Goal: Find specific page/section: Find specific page/section

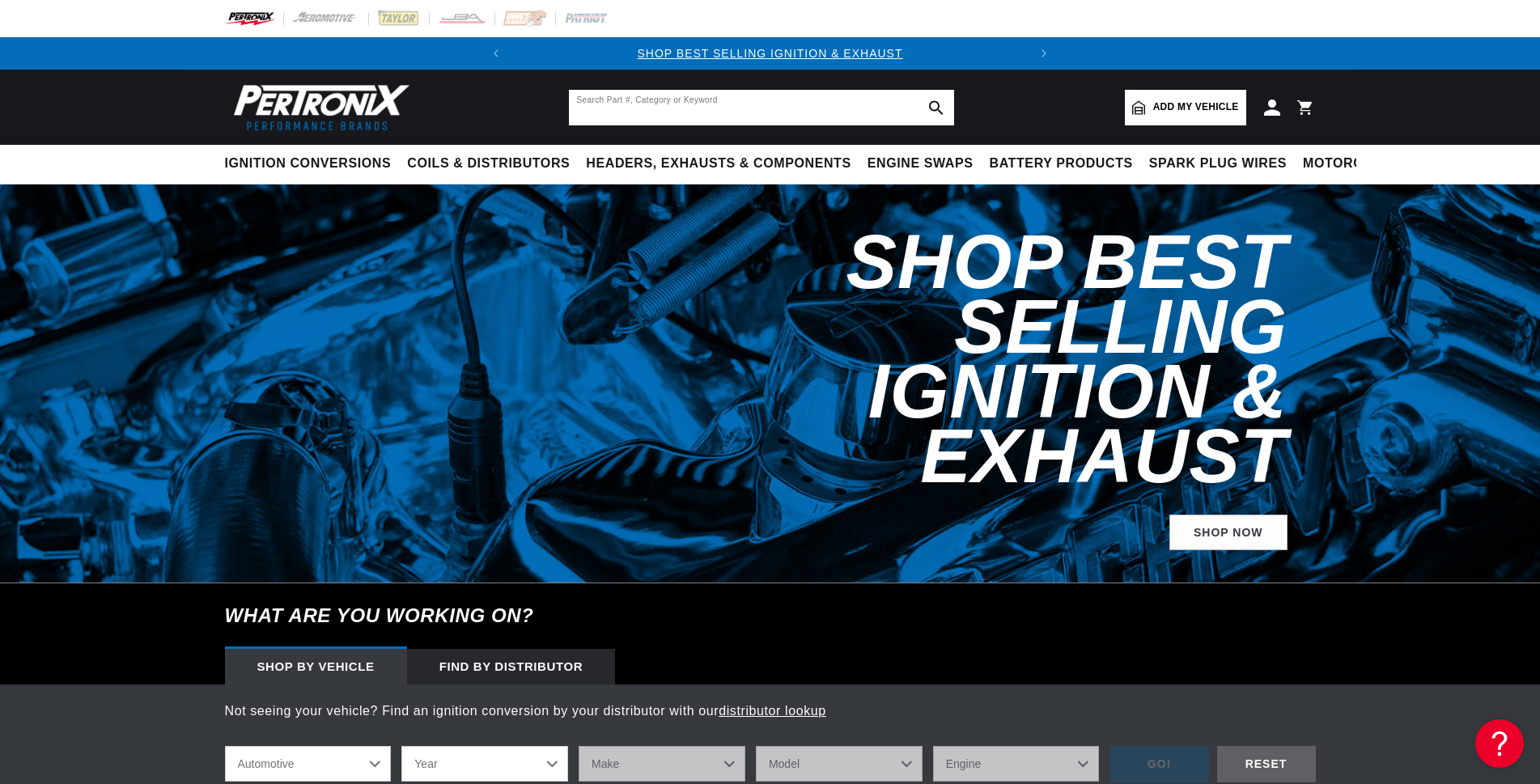
click at [671, 105] on input "text" at bounding box center [761, 107] width 385 height 36
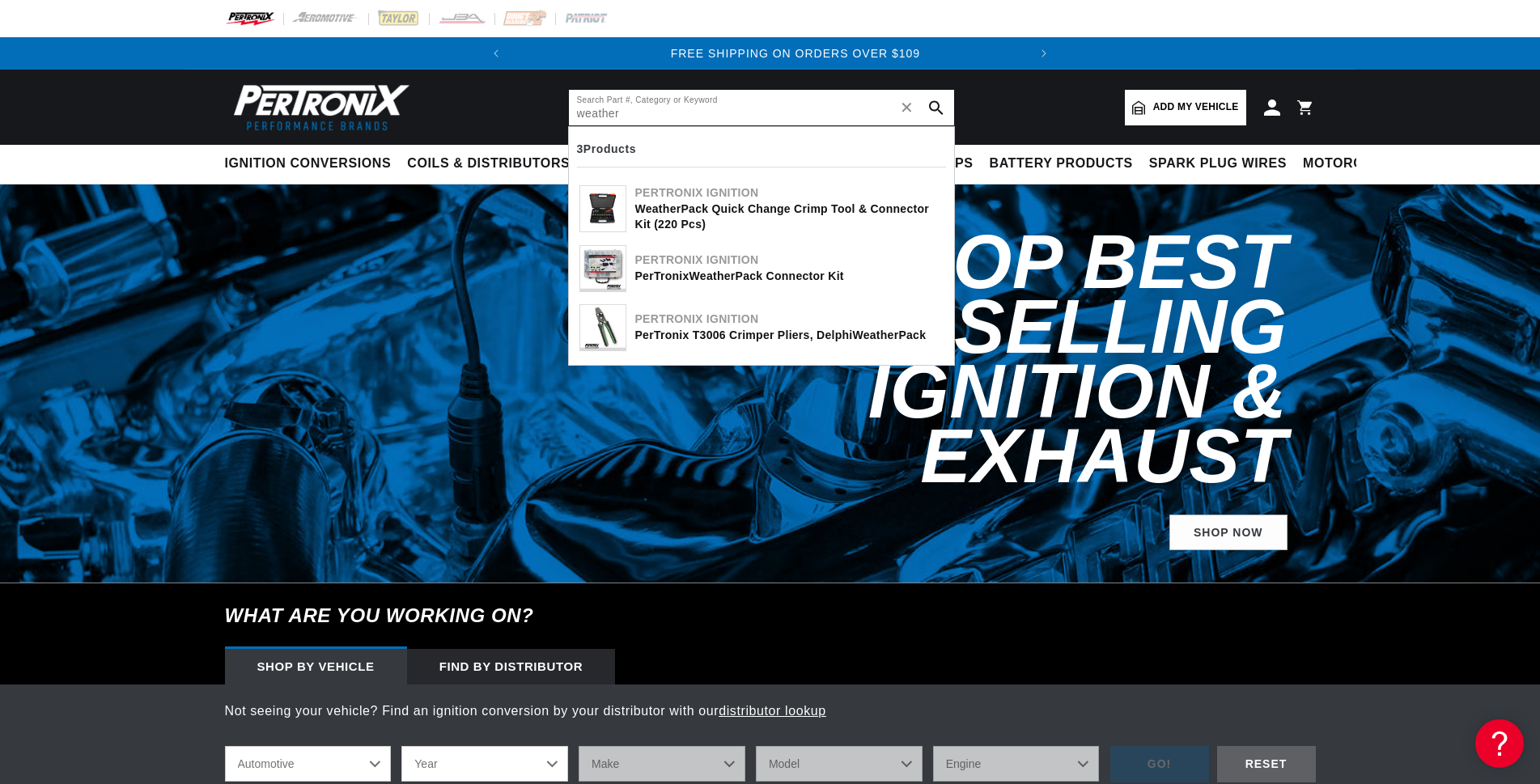
scroll to position [0, 491]
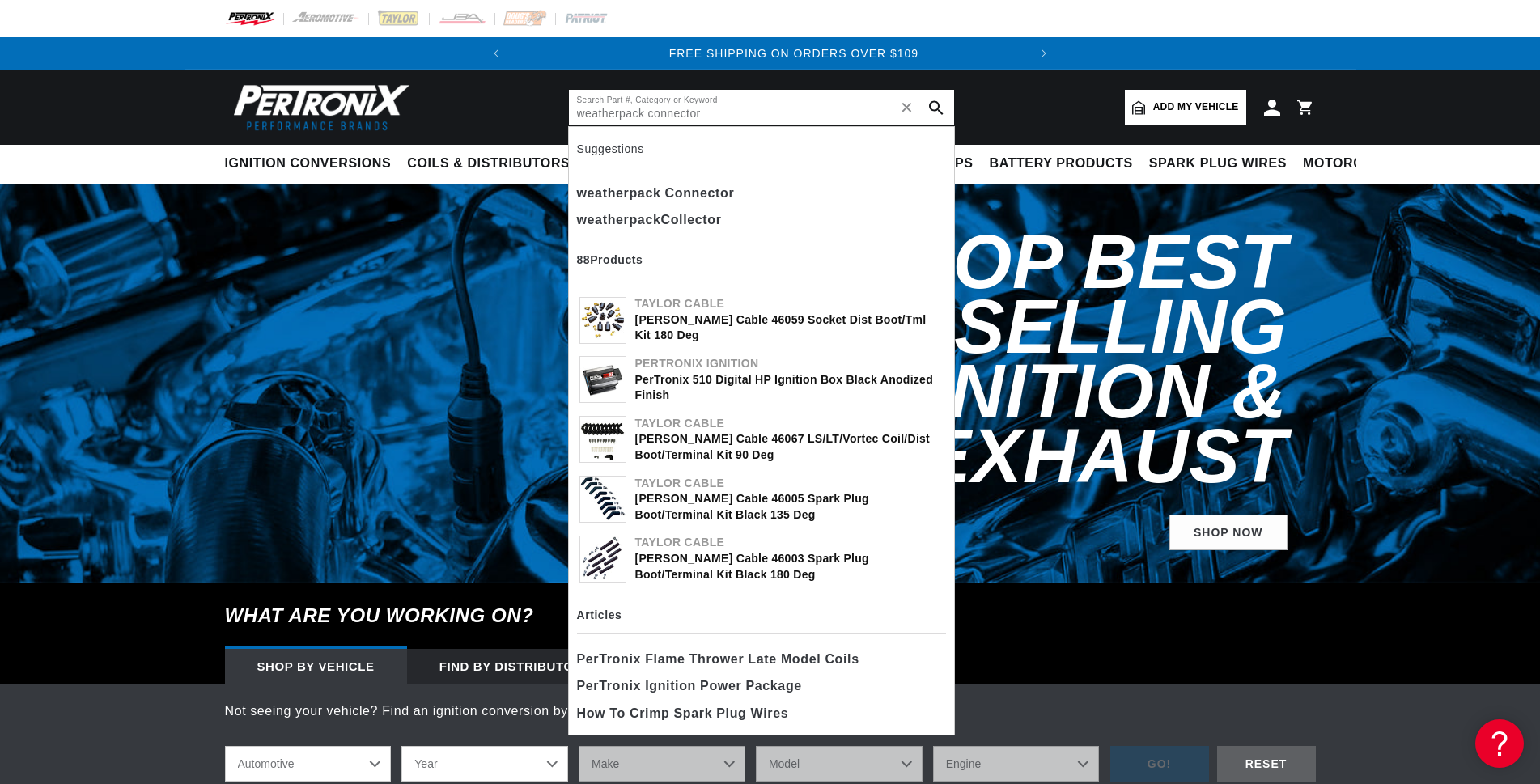
type input "weatherpack connector"
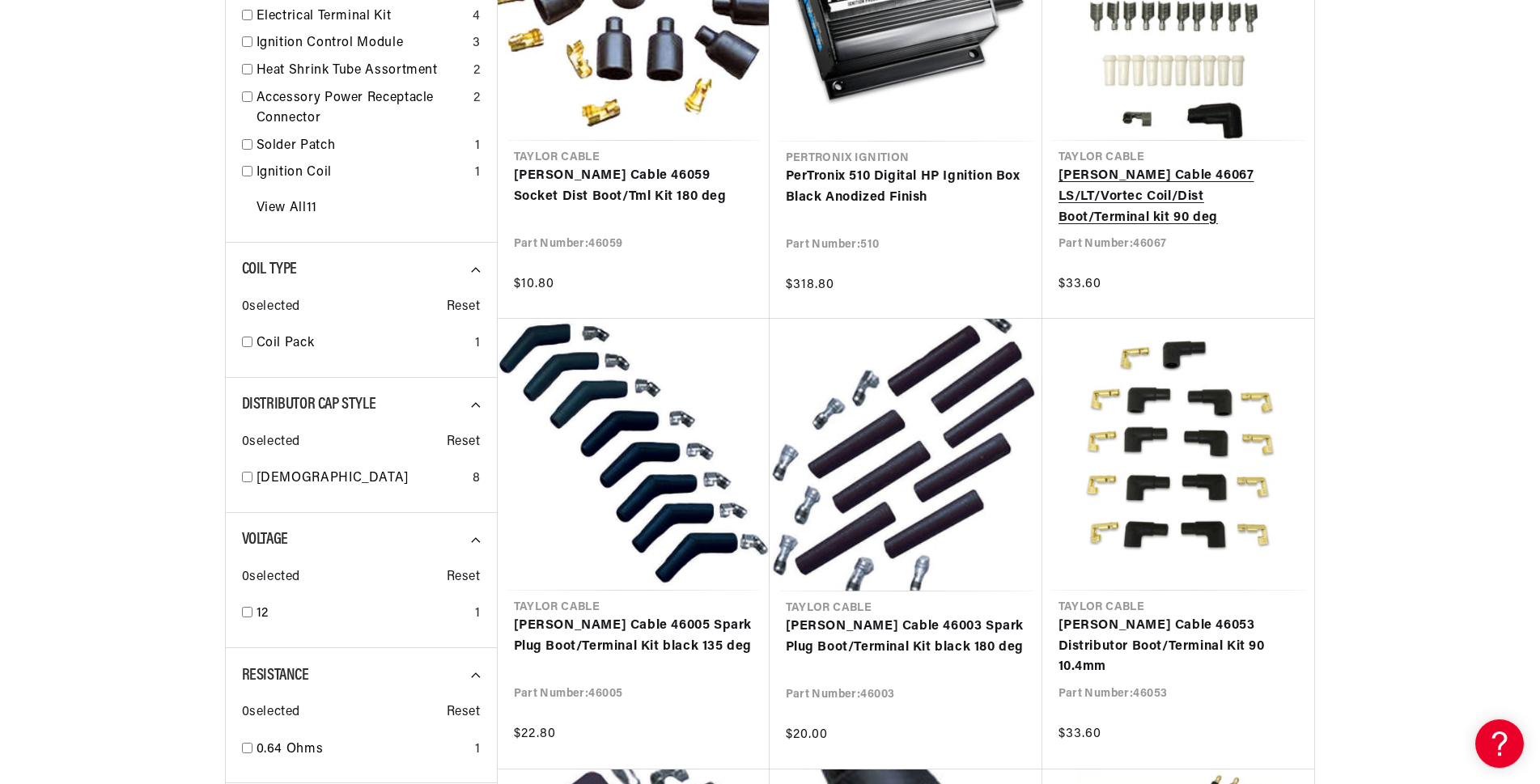
scroll to position [825, 0]
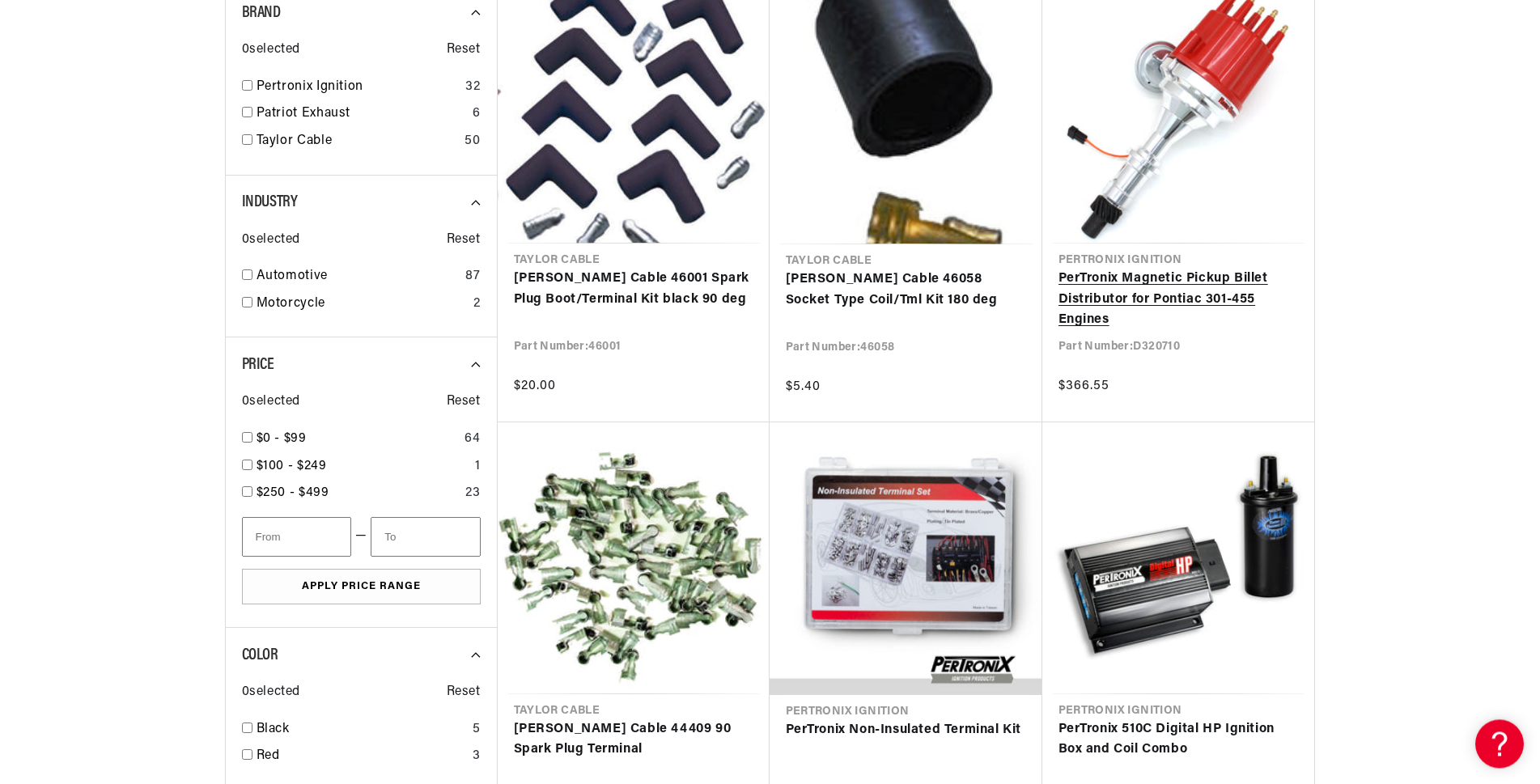
type input "connector"
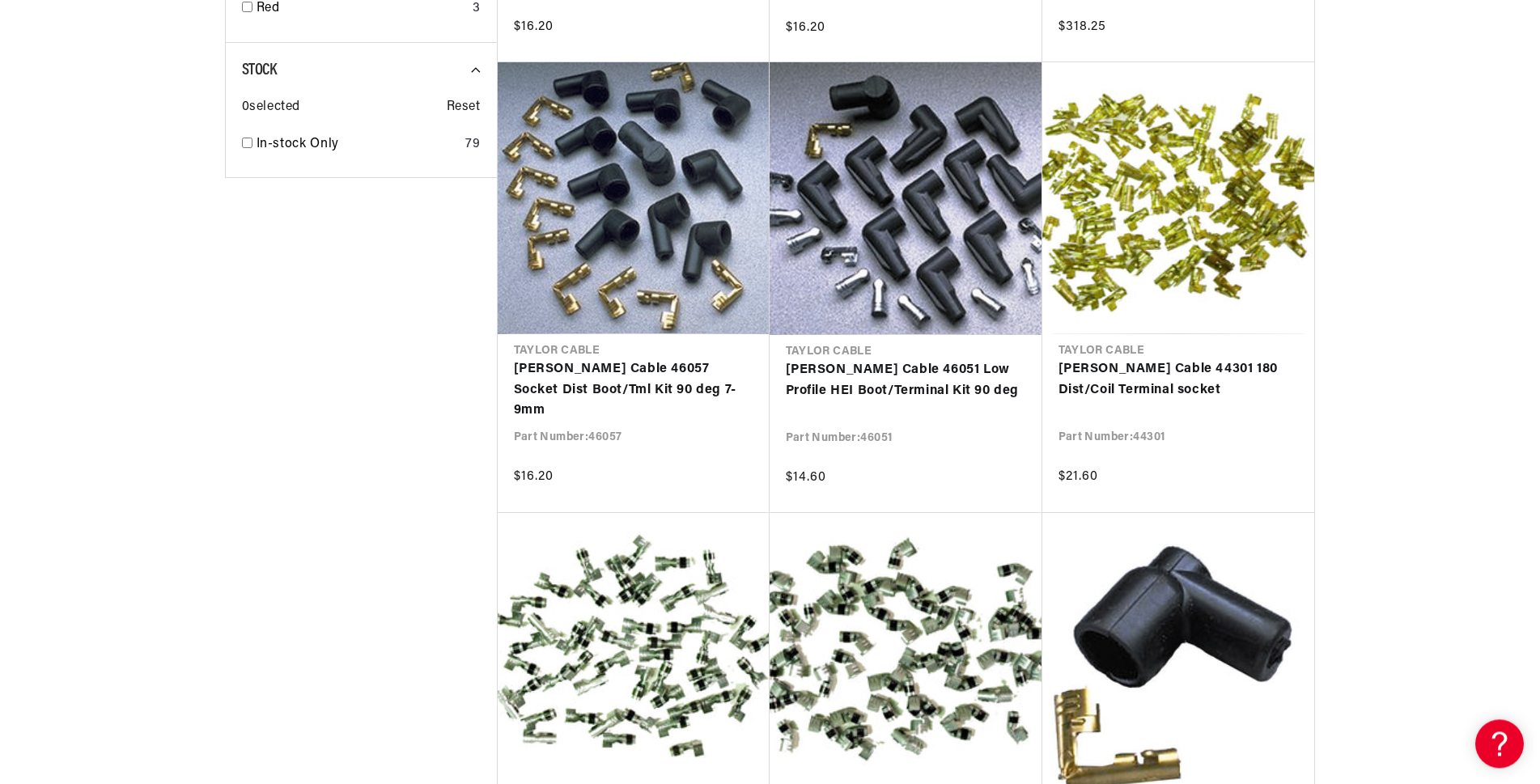
scroll to position [2062, 0]
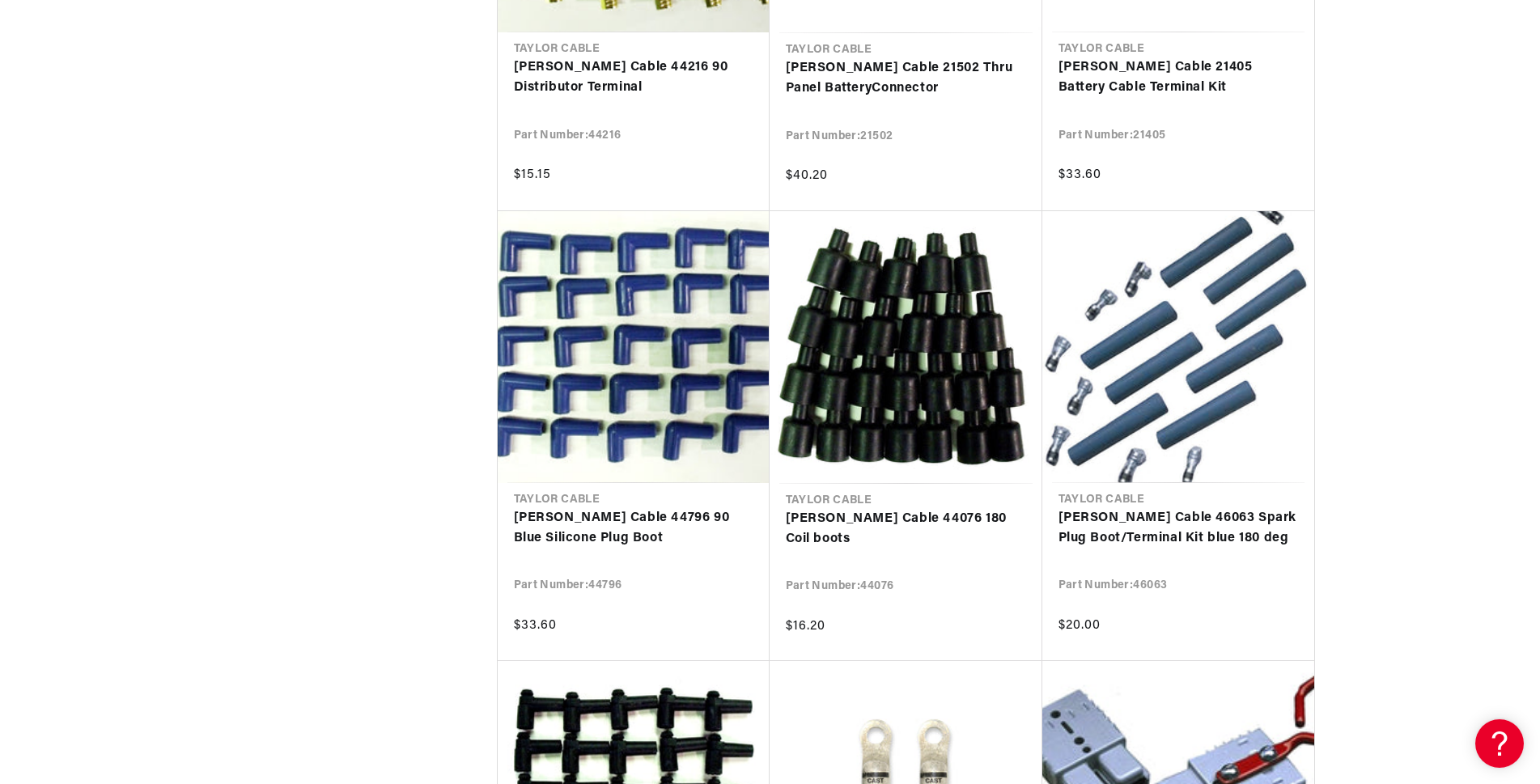
scroll to position [4620, 0]
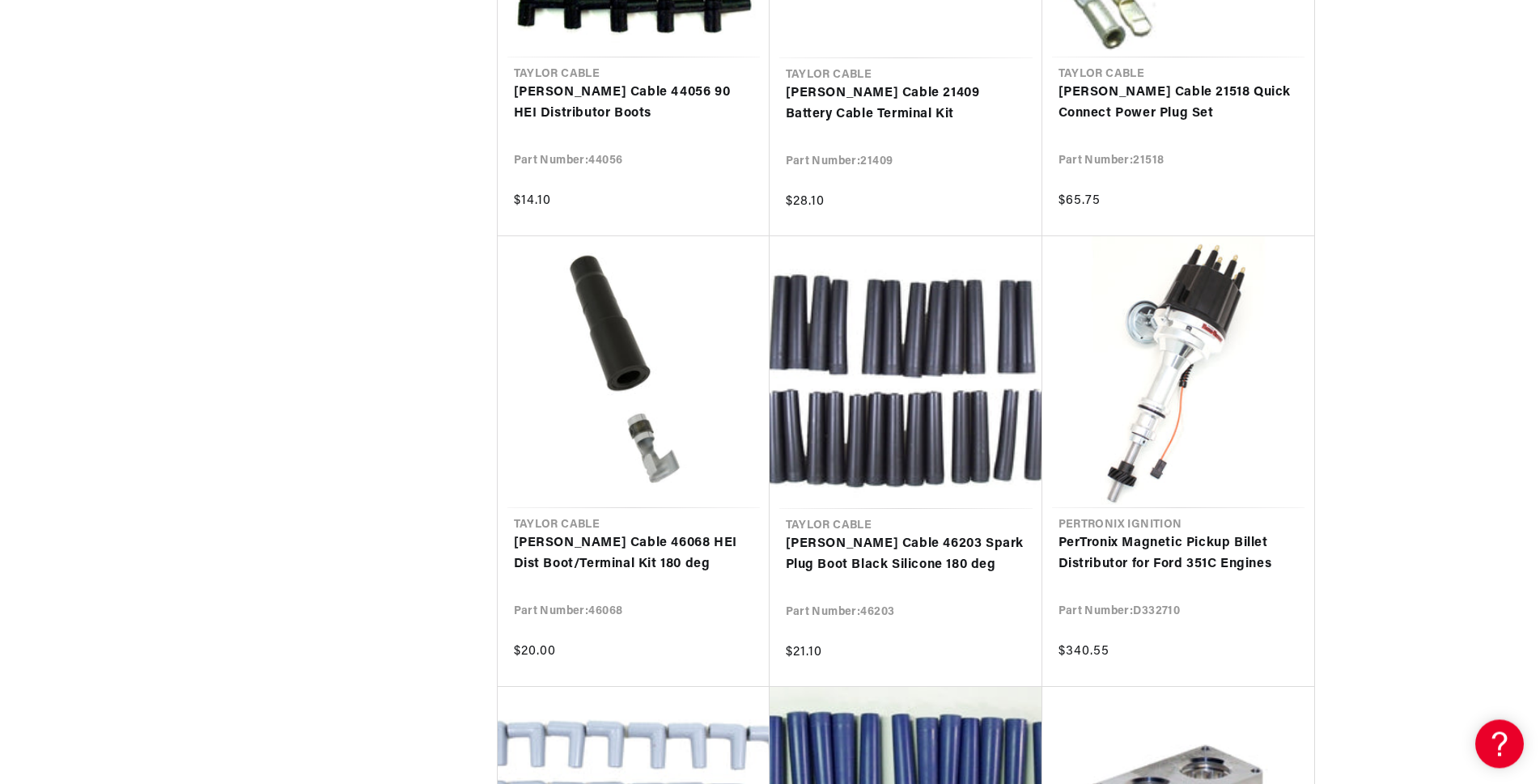
scroll to position [5610, 0]
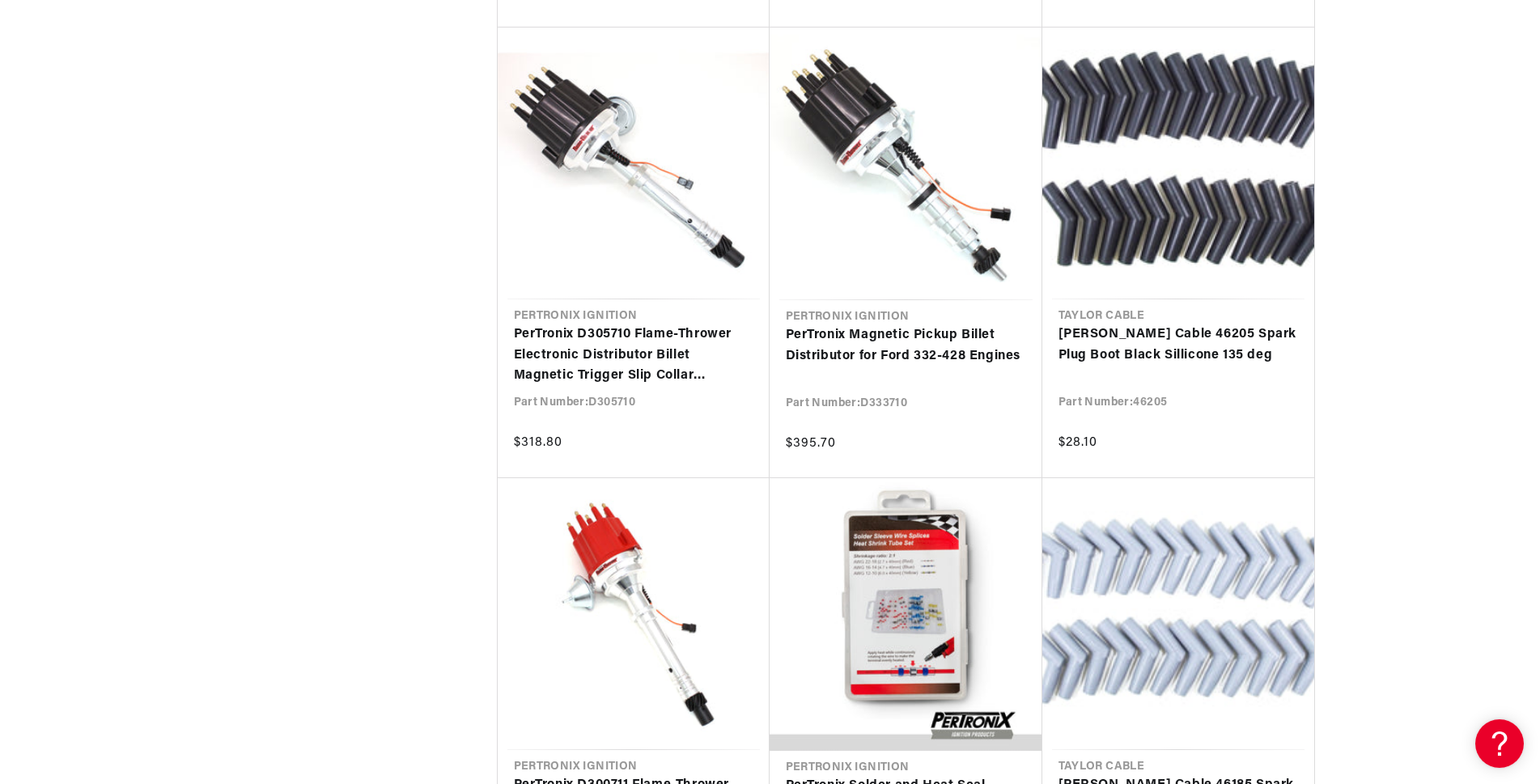
scroll to position [7507, 0]
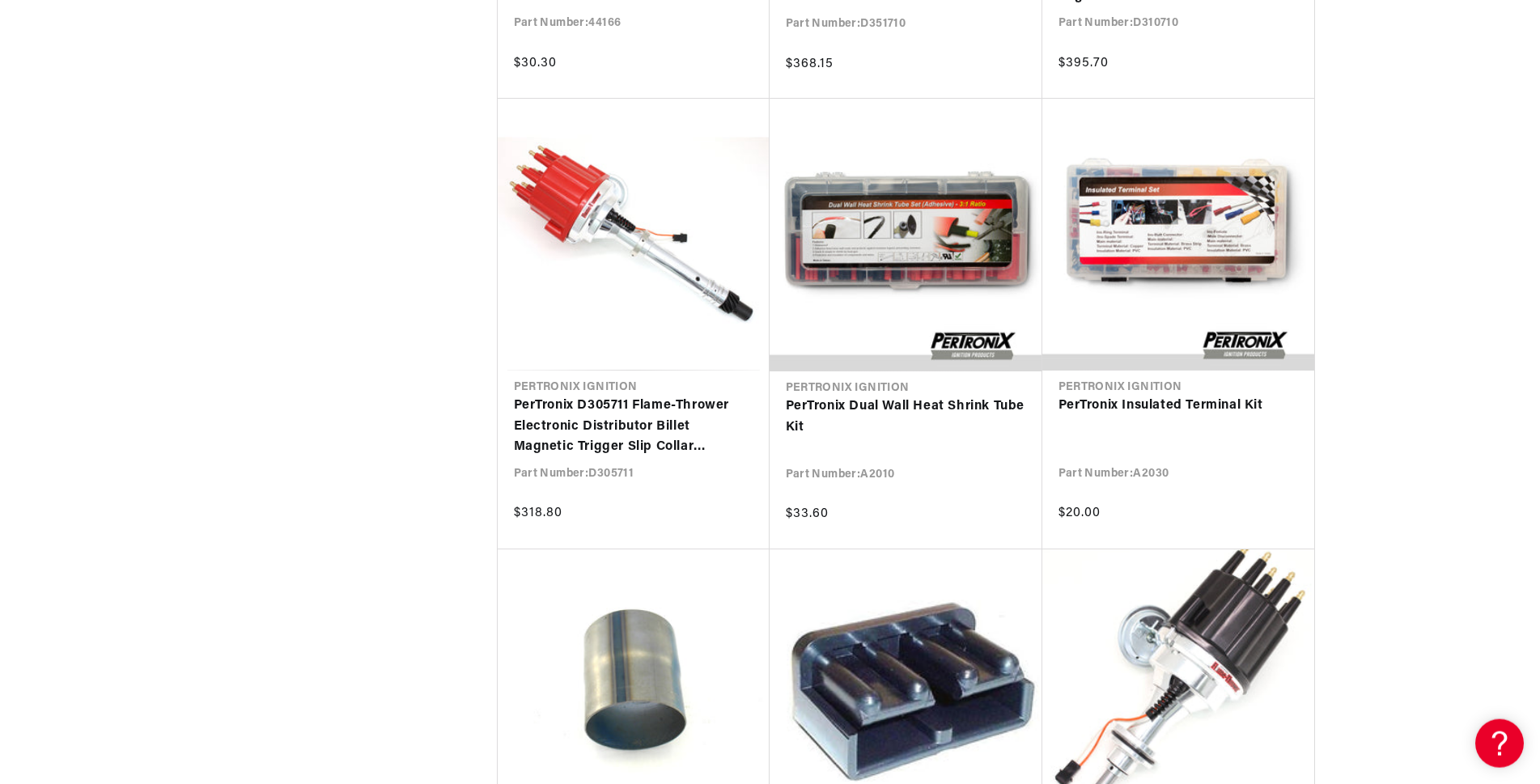
scroll to position [10148, 0]
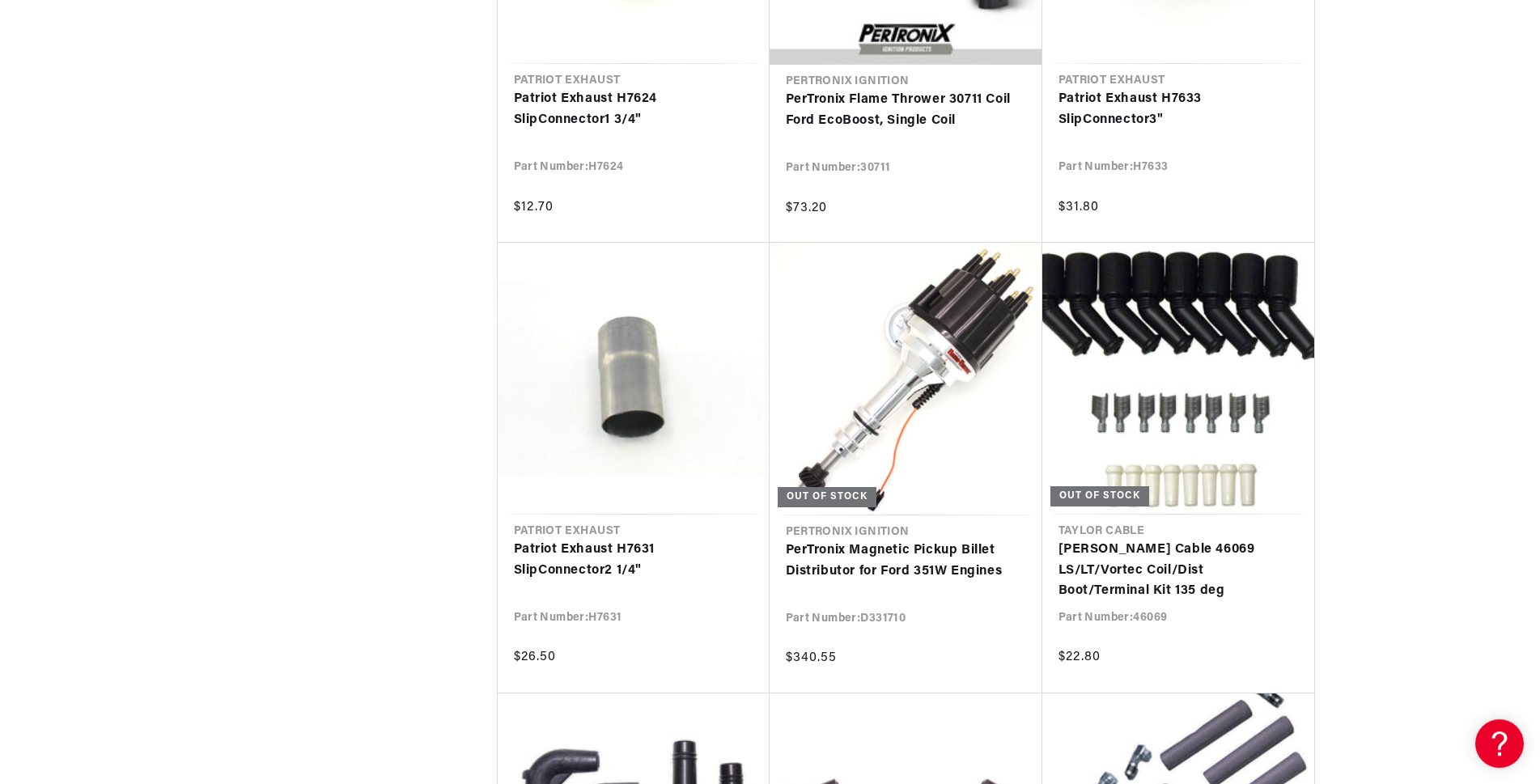
scroll to position [11880, 0]
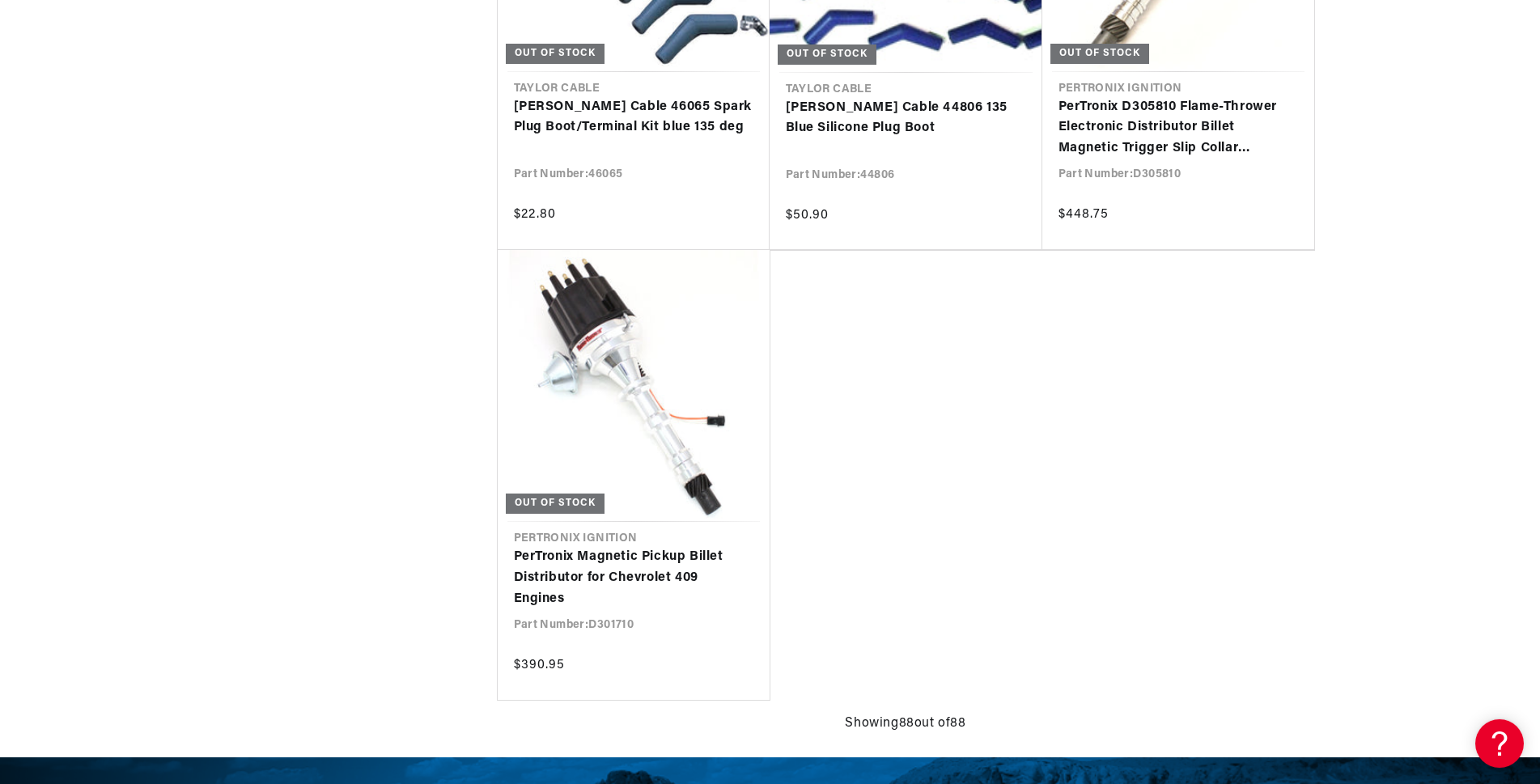
scroll to position [13118, 0]
